Goal: Information Seeking & Learning: Stay updated

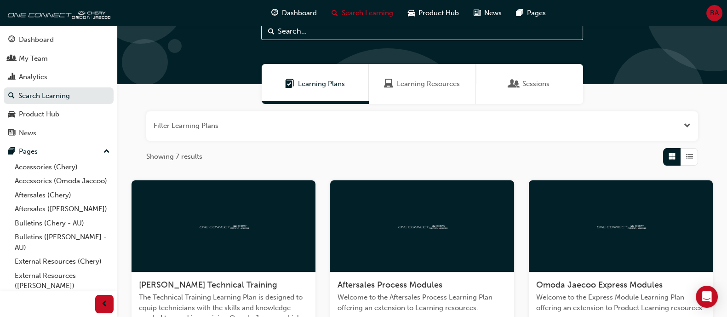
scroll to position [57, 0]
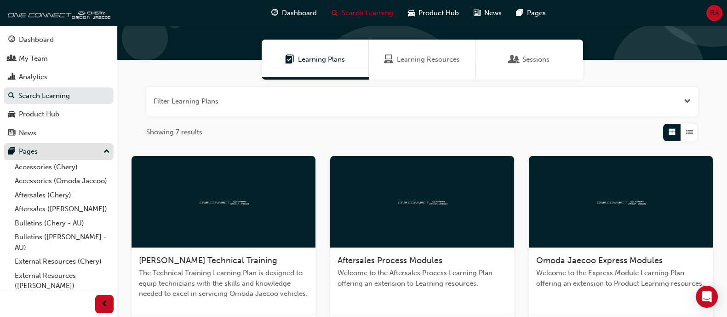
click at [68, 153] on div "Pages" at bounding box center [58, 151] width 101 height 11
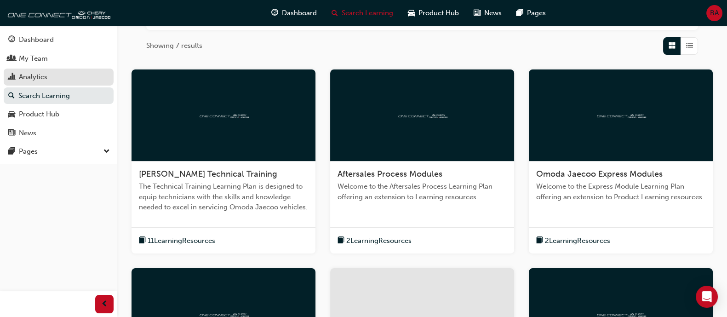
scroll to position [0, 0]
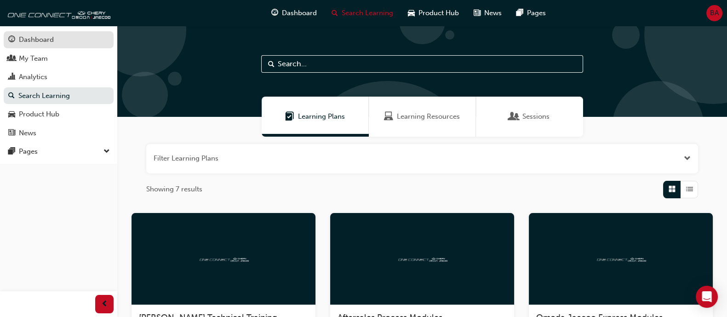
click at [63, 46] on link "Dashboard" at bounding box center [59, 39] width 110 height 17
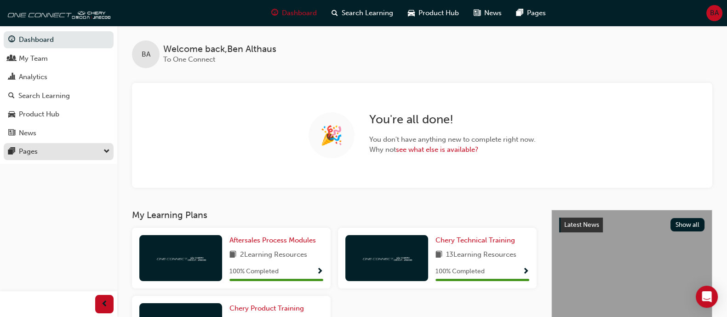
click at [78, 148] on div "Pages" at bounding box center [58, 151] width 101 height 11
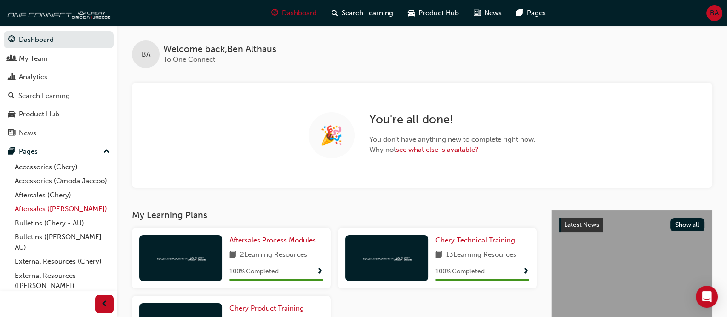
scroll to position [56, 0]
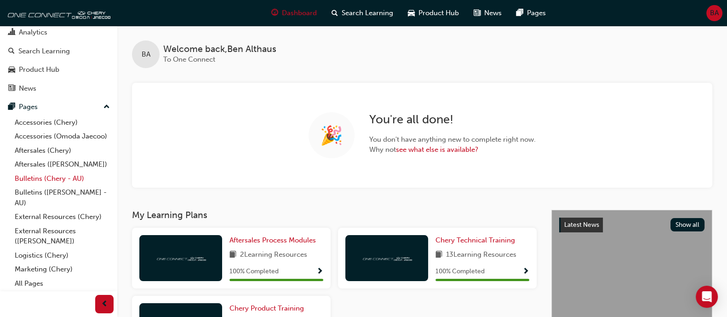
click at [67, 181] on link "Bulletins (Chery - AU)" at bounding box center [62, 179] width 103 height 14
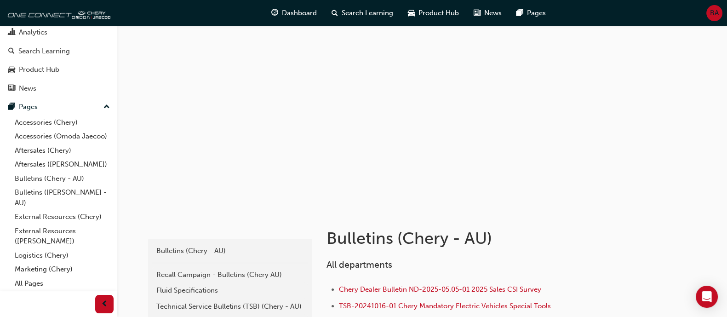
scroll to position [115, 0]
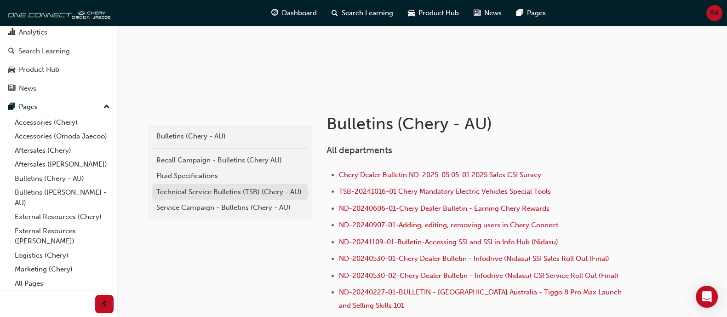
click at [244, 189] on div "Technical Service Bulletins (TSB) (Chery - AU)" at bounding box center [229, 192] width 147 height 11
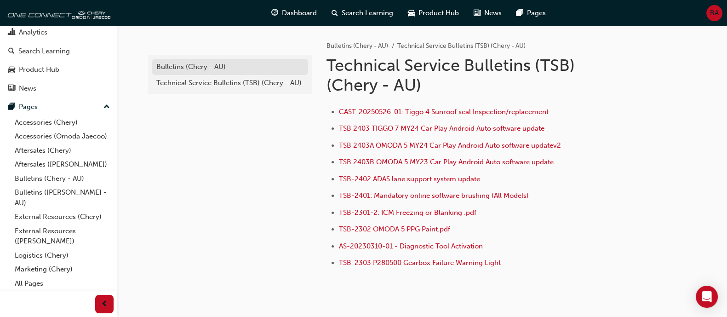
click at [237, 60] on link "Bulletins (Chery - AU)" at bounding box center [230, 67] width 156 height 16
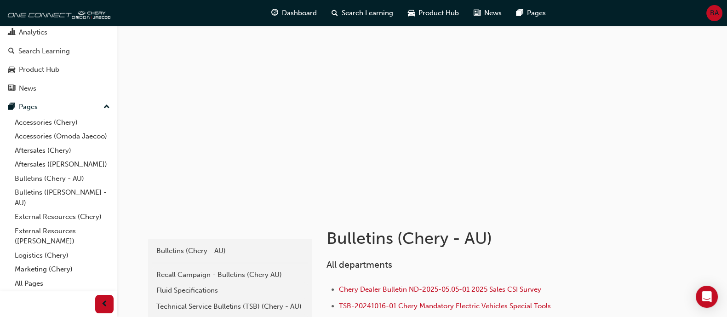
scroll to position [230, 0]
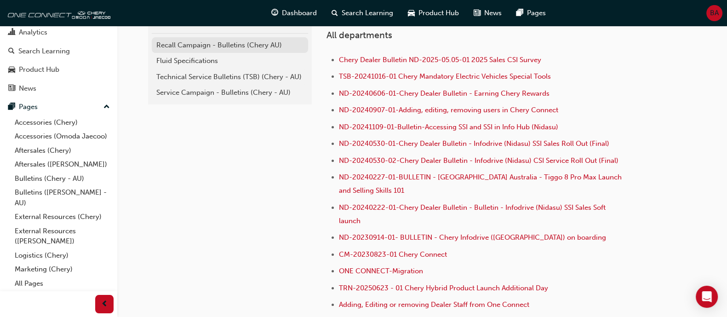
click at [244, 41] on div "Recall Campaign - Bulletins (Chery AU)" at bounding box center [229, 45] width 147 height 11
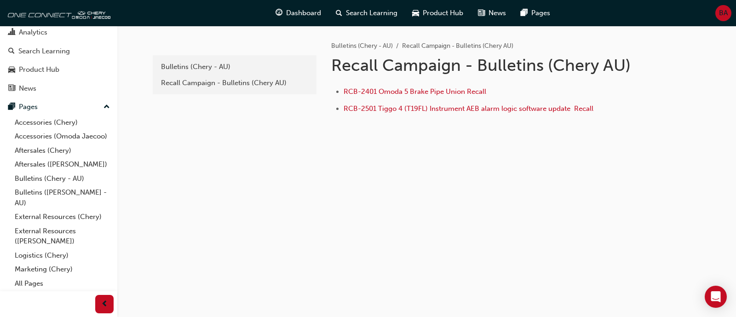
click at [158, 118] on div "1e7b06ea-b0c7-4147-b564-abc51d7f1ba4 Bulletins (Chery - AU) Recall Campaign - B…" at bounding box center [234, 89] width 166 height 127
click at [225, 84] on div "Recall Campaign - Bulletins (Chery AU)" at bounding box center [234, 83] width 147 height 11
click at [228, 67] on div "Bulletins (Chery - AU)" at bounding box center [234, 67] width 147 height 11
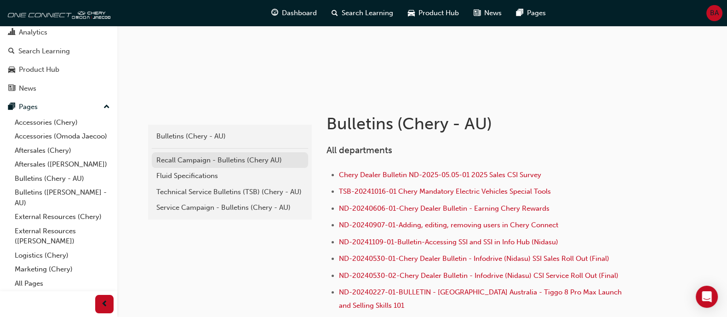
scroll to position [115, 0]
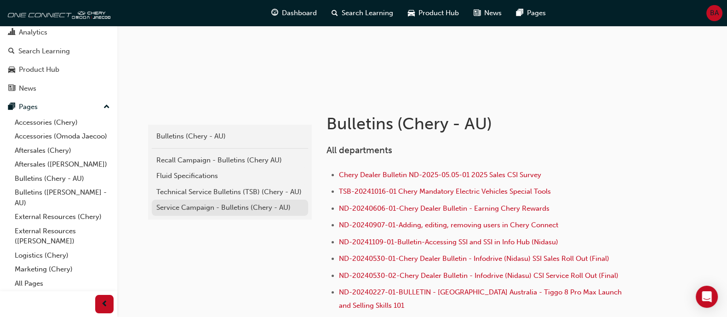
click at [246, 207] on div "Service Campaign - Bulletins (Chery - AU)" at bounding box center [229, 207] width 147 height 11
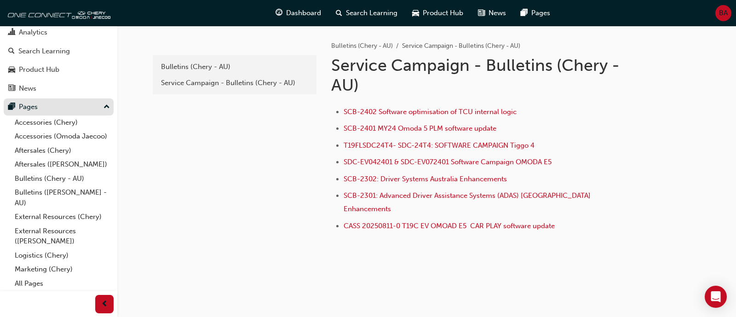
click at [74, 101] on div "Pages" at bounding box center [58, 106] width 101 height 11
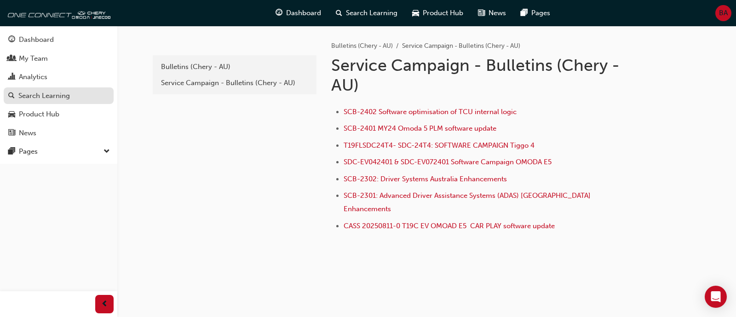
click at [74, 100] on div "Search Learning" at bounding box center [58, 95] width 101 height 11
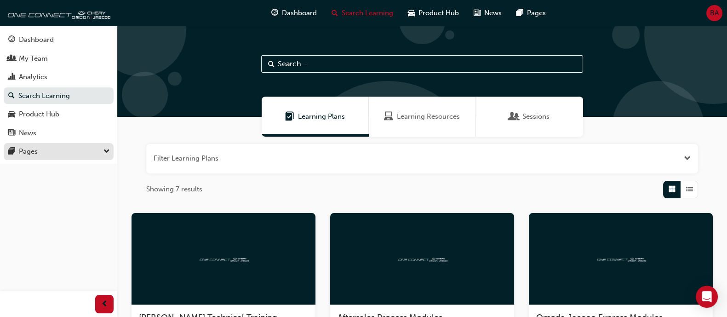
click at [71, 152] on div "Pages" at bounding box center [58, 151] width 101 height 11
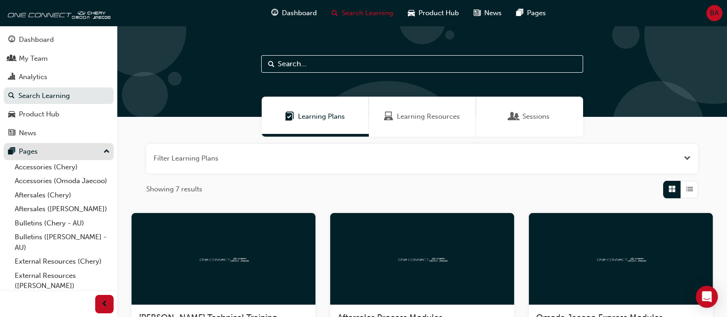
scroll to position [56, 0]
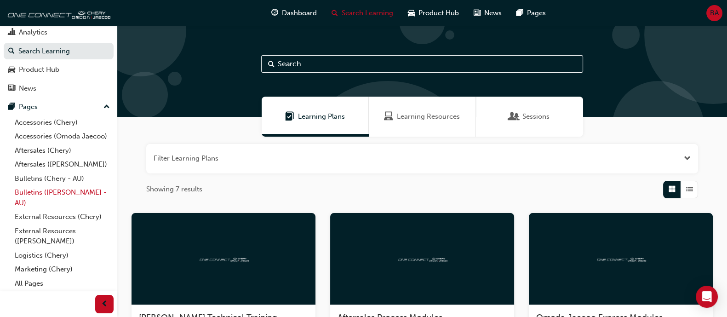
click at [78, 193] on link "Bulletins ([PERSON_NAME] - AU)" at bounding box center [62, 197] width 103 height 24
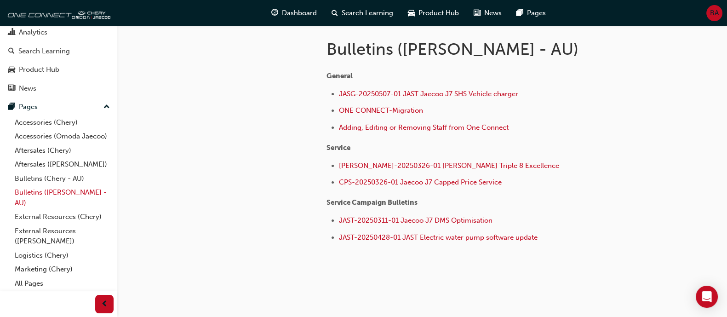
scroll to position [206, 0]
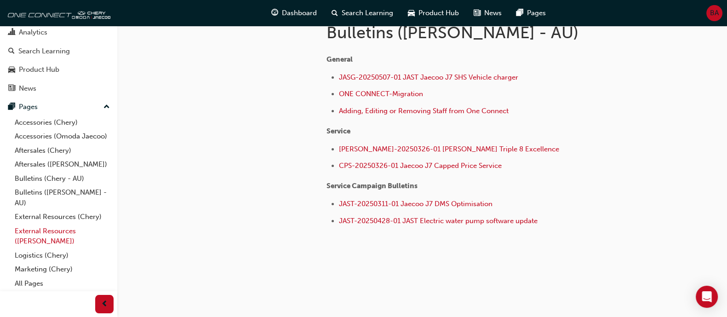
click at [53, 242] on link "External Resources ([PERSON_NAME])" at bounding box center [62, 236] width 103 height 24
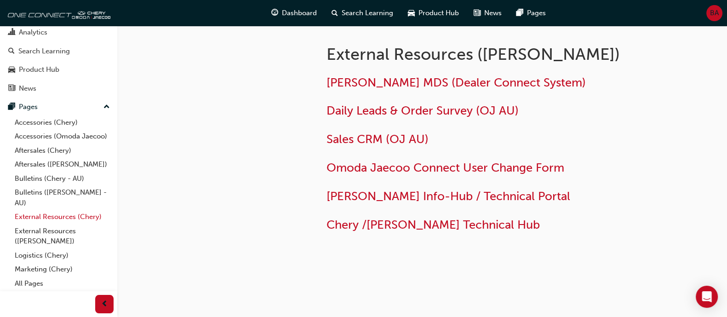
click at [64, 217] on link "External Resources (Chery)" at bounding box center [62, 217] width 103 height 14
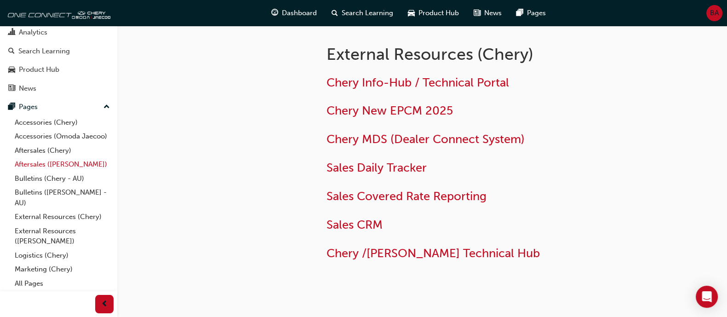
click at [73, 163] on link "Aftersales ([PERSON_NAME])" at bounding box center [62, 164] width 103 height 14
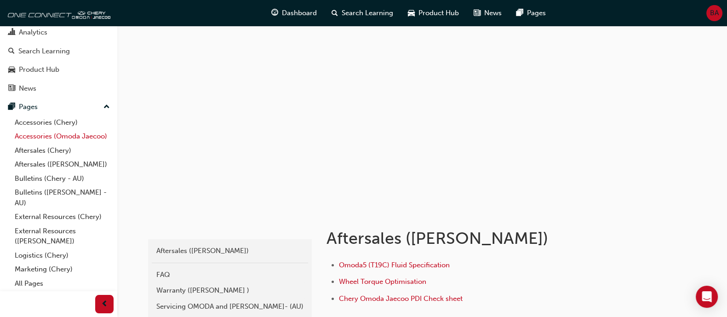
click at [67, 129] on link "Accessories (Omoda Jaecoo)" at bounding box center [62, 136] width 103 height 14
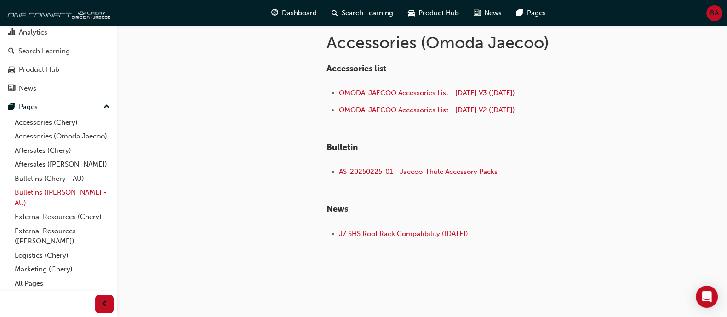
scroll to position [208, 0]
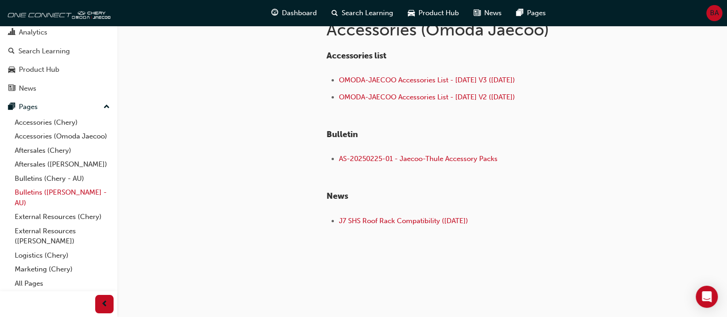
click at [74, 189] on link "Bulletins ([PERSON_NAME] - AU)" at bounding box center [62, 197] width 103 height 24
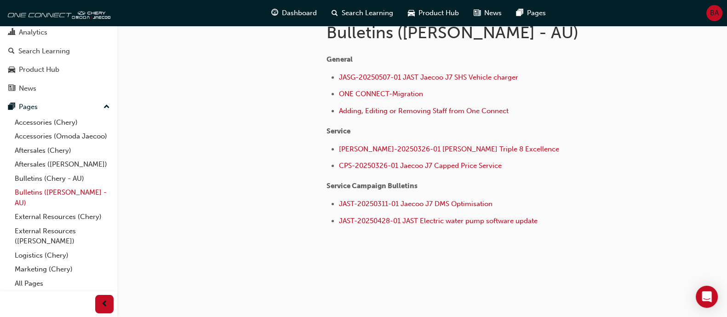
click at [67, 199] on link "Bulletins ([PERSON_NAME] - AU)" at bounding box center [62, 197] width 103 height 24
click at [67, 178] on link "Bulletins (Chery - AU)" at bounding box center [62, 179] width 103 height 14
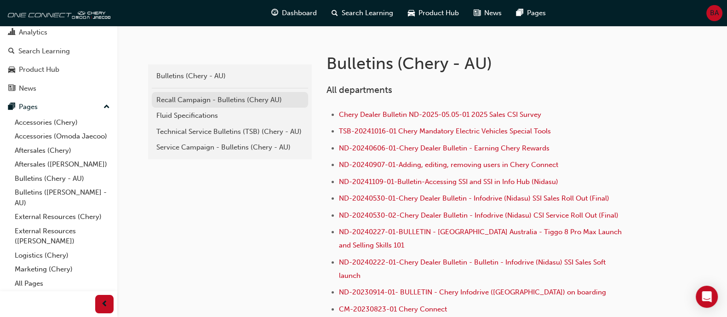
scroll to position [148, 0]
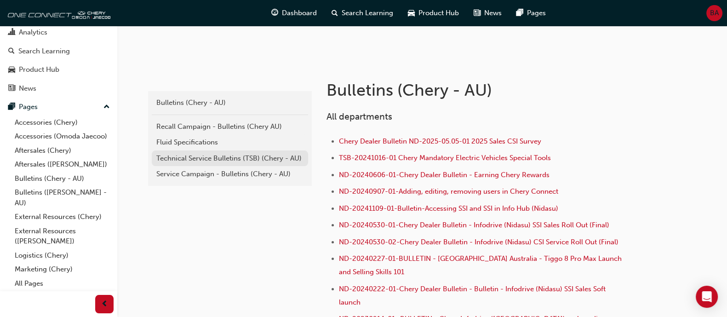
click at [239, 157] on div "Technical Service Bulletins (TSB) (Chery - AU)" at bounding box center [229, 158] width 147 height 11
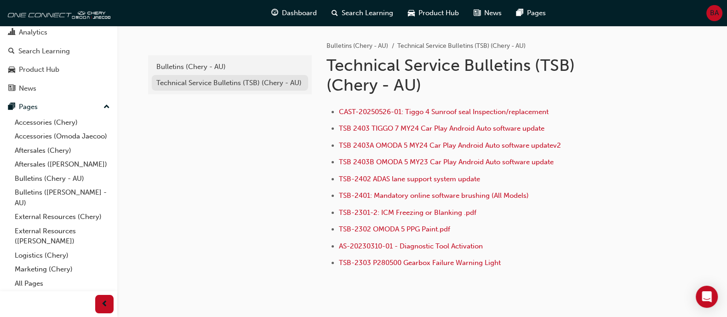
click at [232, 83] on div "Technical Service Bulletins (TSB) (Chery - AU)" at bounding box center [229, 83] width 147 height 11
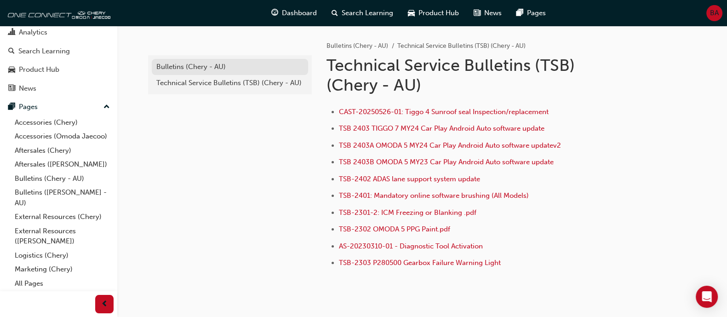
click at [219, 59] on link "Bulletins (Chery - AU)" at bounding box center [230, 67] width 156 height 16
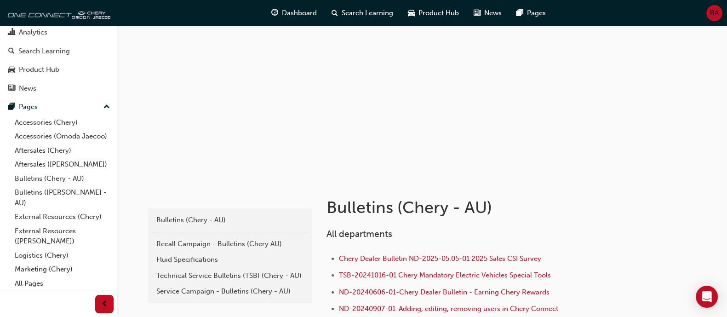
scroll to position [57, 0]
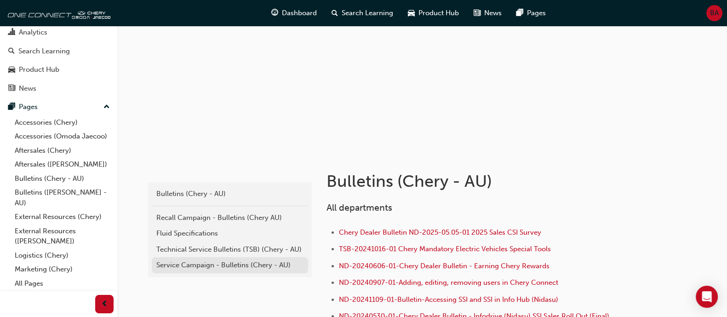
click at [276, 264] on div "Service Campaign - Bulletins (Chery - AU)" at bounding box center [229, 265] width 147 height 11
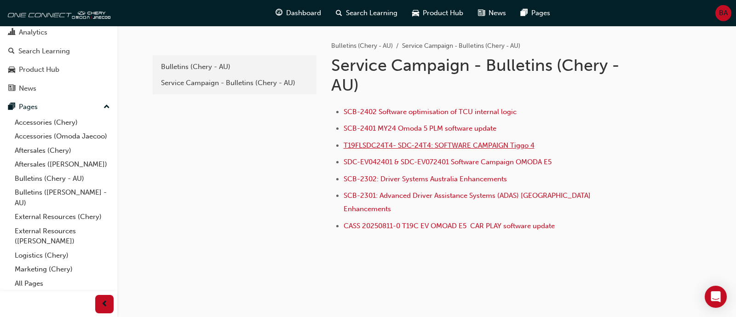
click at [428, 144] on span "T19FLSDC24T4- SDC-24T4: SOFTWARE CAMPAIGN Tiggo 4" at bounding box center [439, 145] width 191 height 8
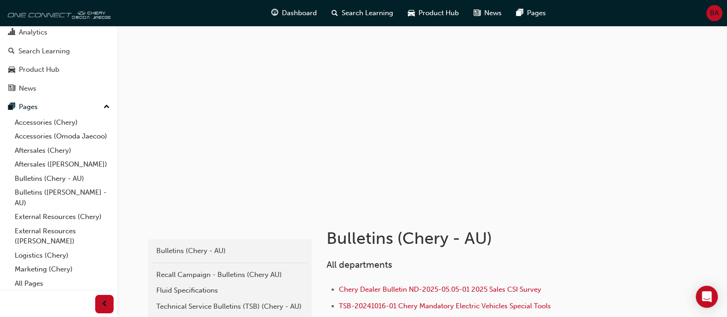
scroll to position [56, 0]
click at [69, 191] on link "Bulletins ([PERSON_NAME] - AU)" at bounding box center [62, 197] width 103 height 24
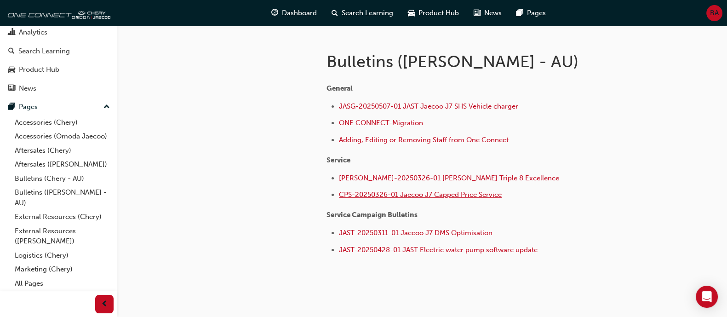
scroll to position [206, 0]
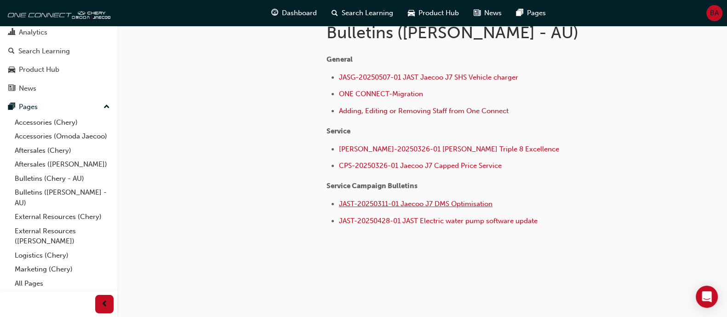
click at [384, 207] on span "JAST-20250311-01 Jaecoo J7 DMS Optimisation" at bounding box center [416, 204] width 154 height 8
